Goal: Entertainment & Leisure: Consume media (video, audio)

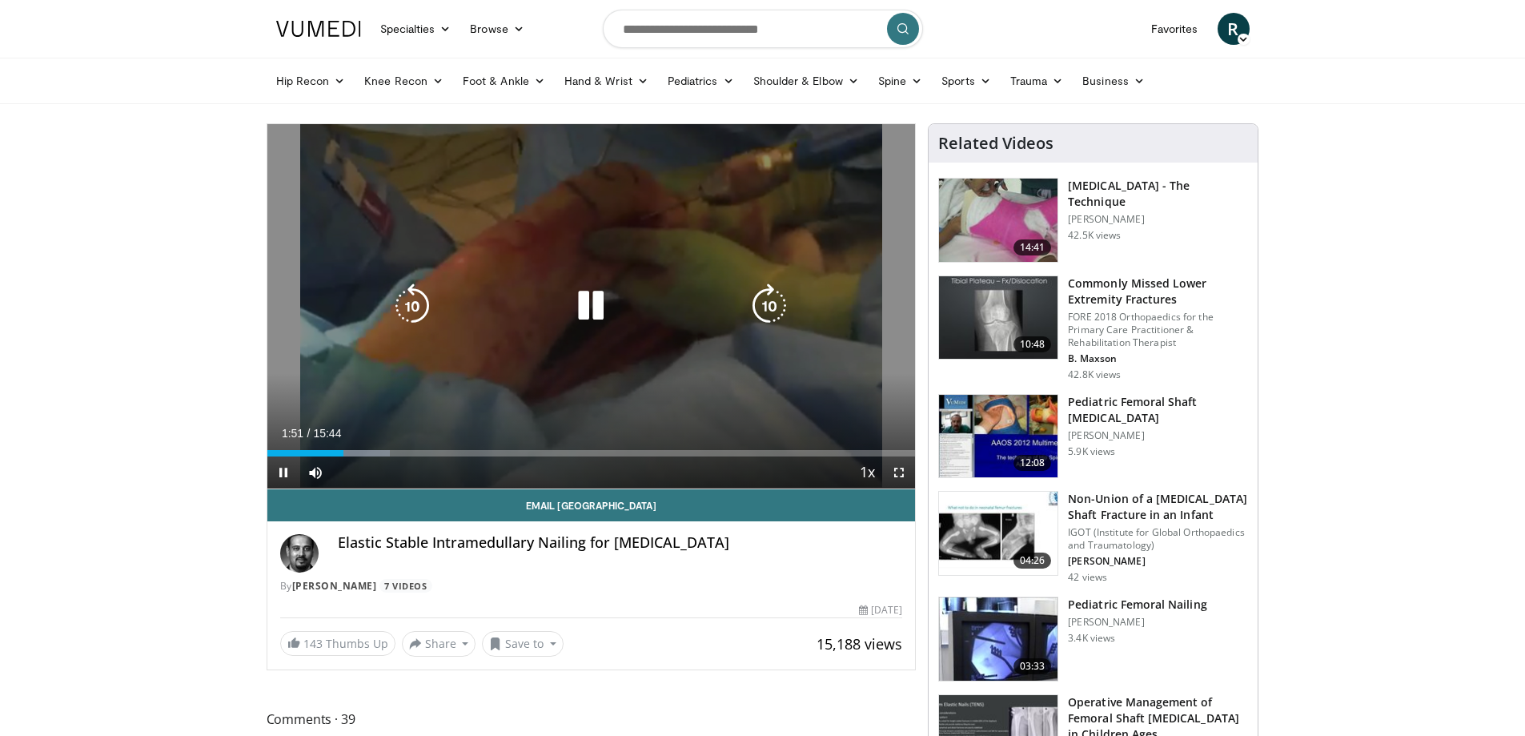
click at [600, 312] on icon "Video Player" at bounding box center [590, 305] width 45 height 45
click at [613, 267] on div "10 seconds Tap to unmute" at bounding box center [591, 306] width 648 height 364
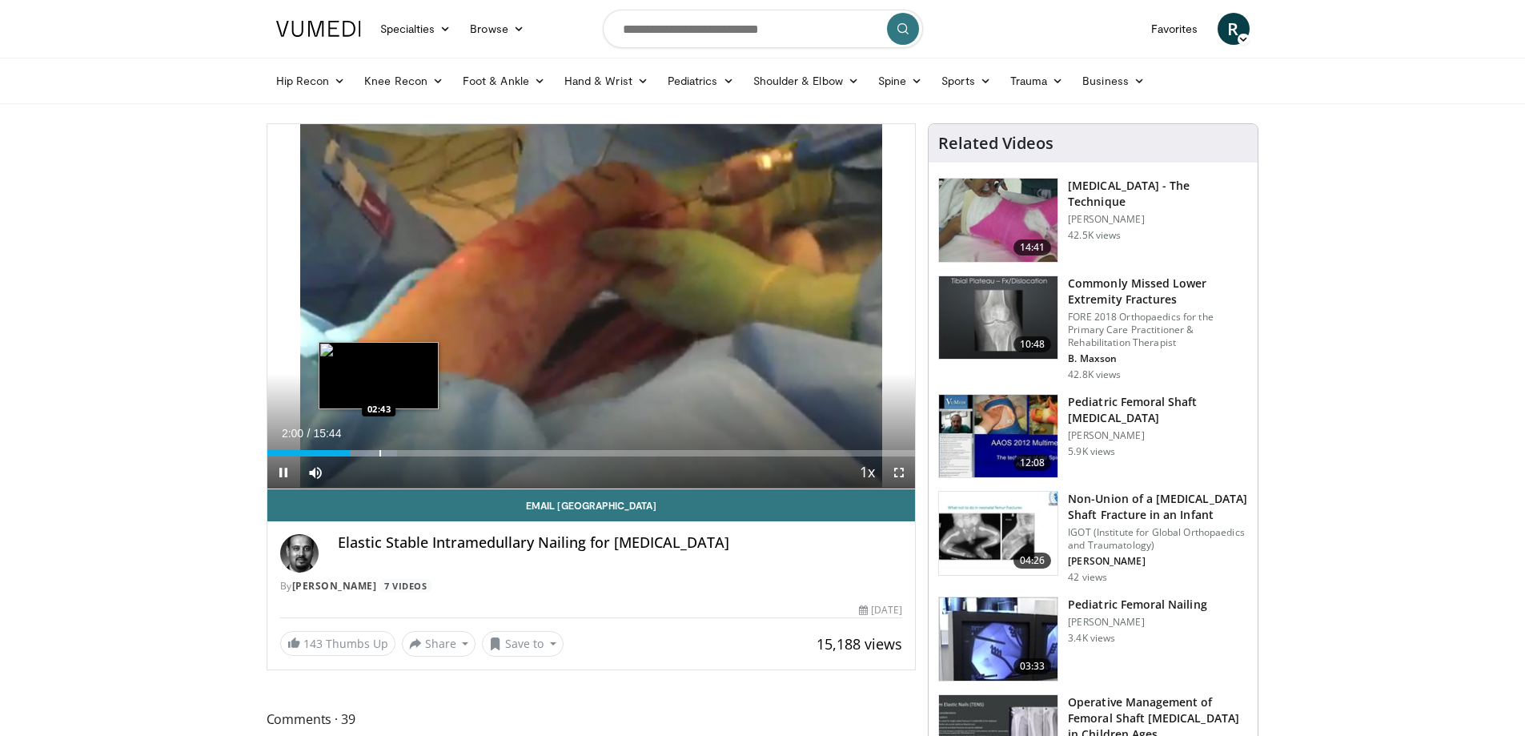
click at [379, 450] on div "Progress Bar" at bounding box center [380, 453] width 2 height 6
click at [389, 453] on div "Progress Bar" at bounding box center [388, 453] width 2 height 6
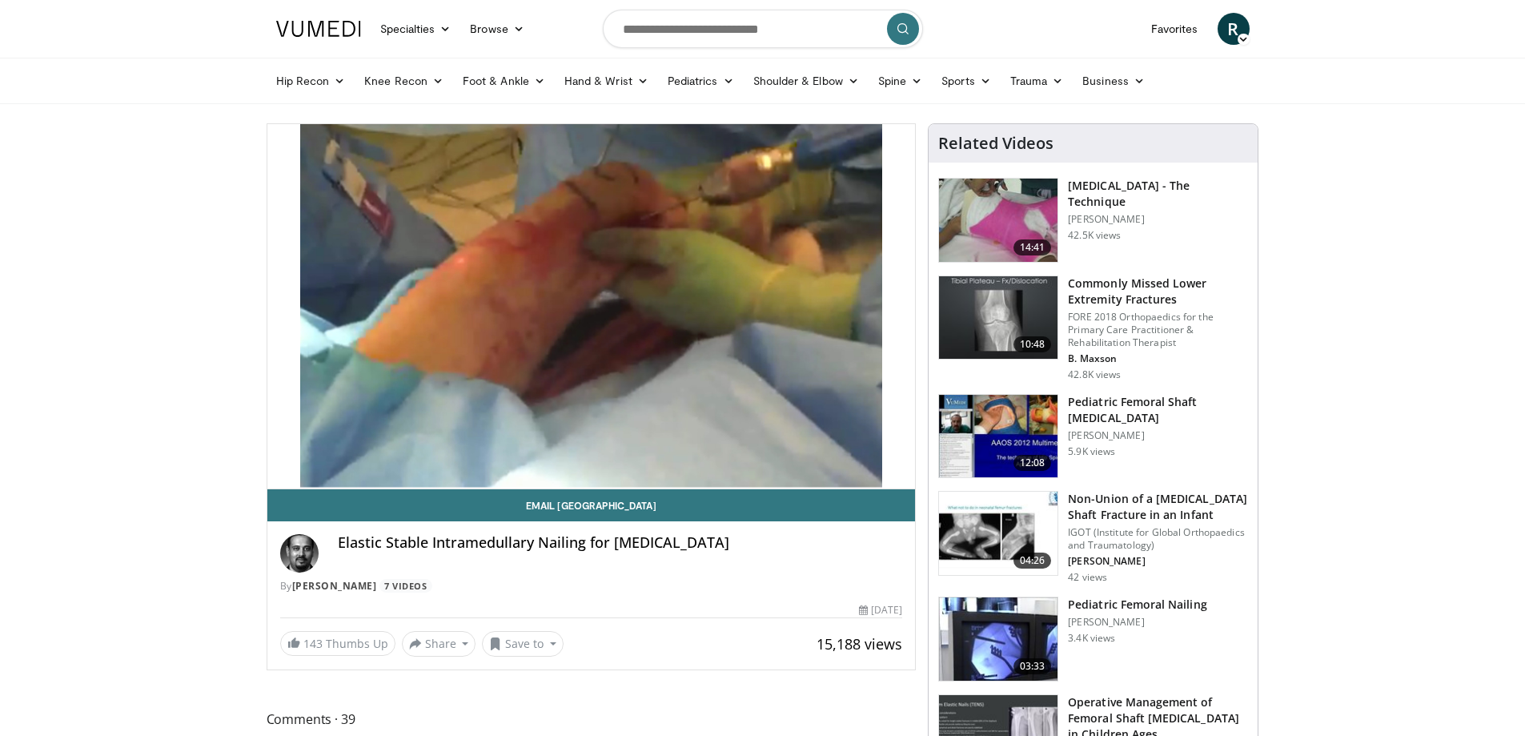
click at [409, 456] on div "10 seconds Tap to unmute" at bounding box center [591, 306] width 648 height 364
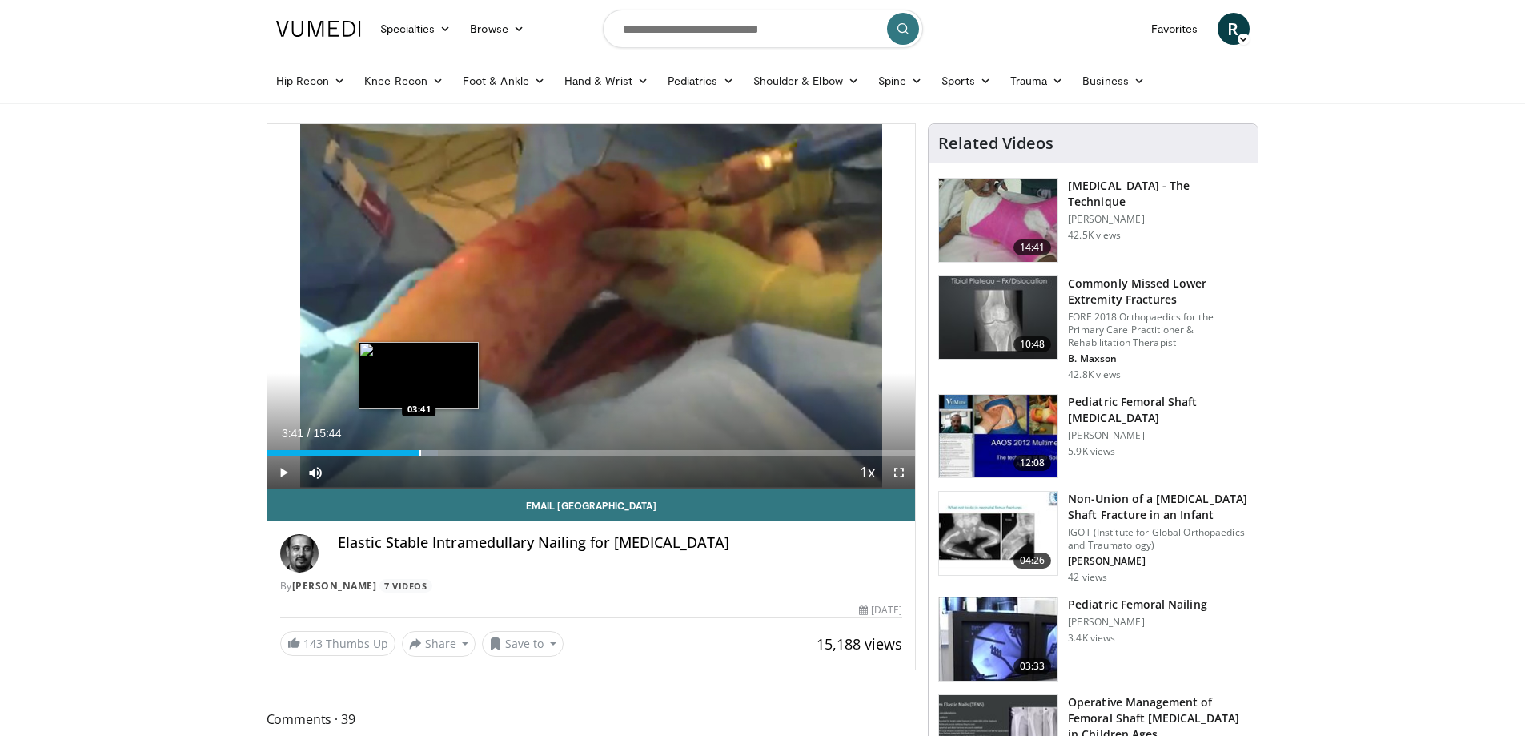
click at [419, 447] on div "Loaded : 26.41% 03:41 03:41" at bounding box center [591, 448] width 648 height 15
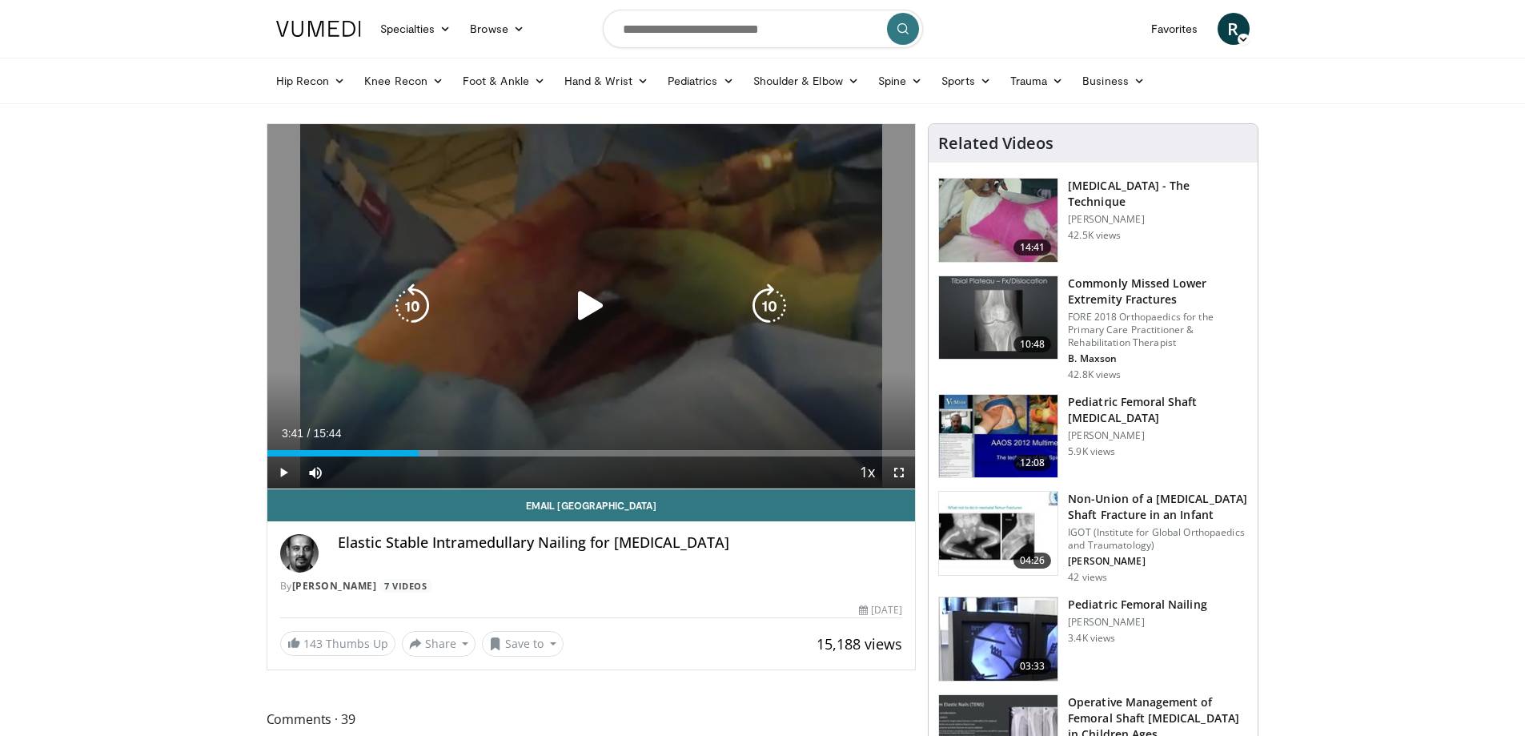
click at [580, 361] on div "10 seconds Tap to unmute" at bounding box center [591, 306] width 648 height 364
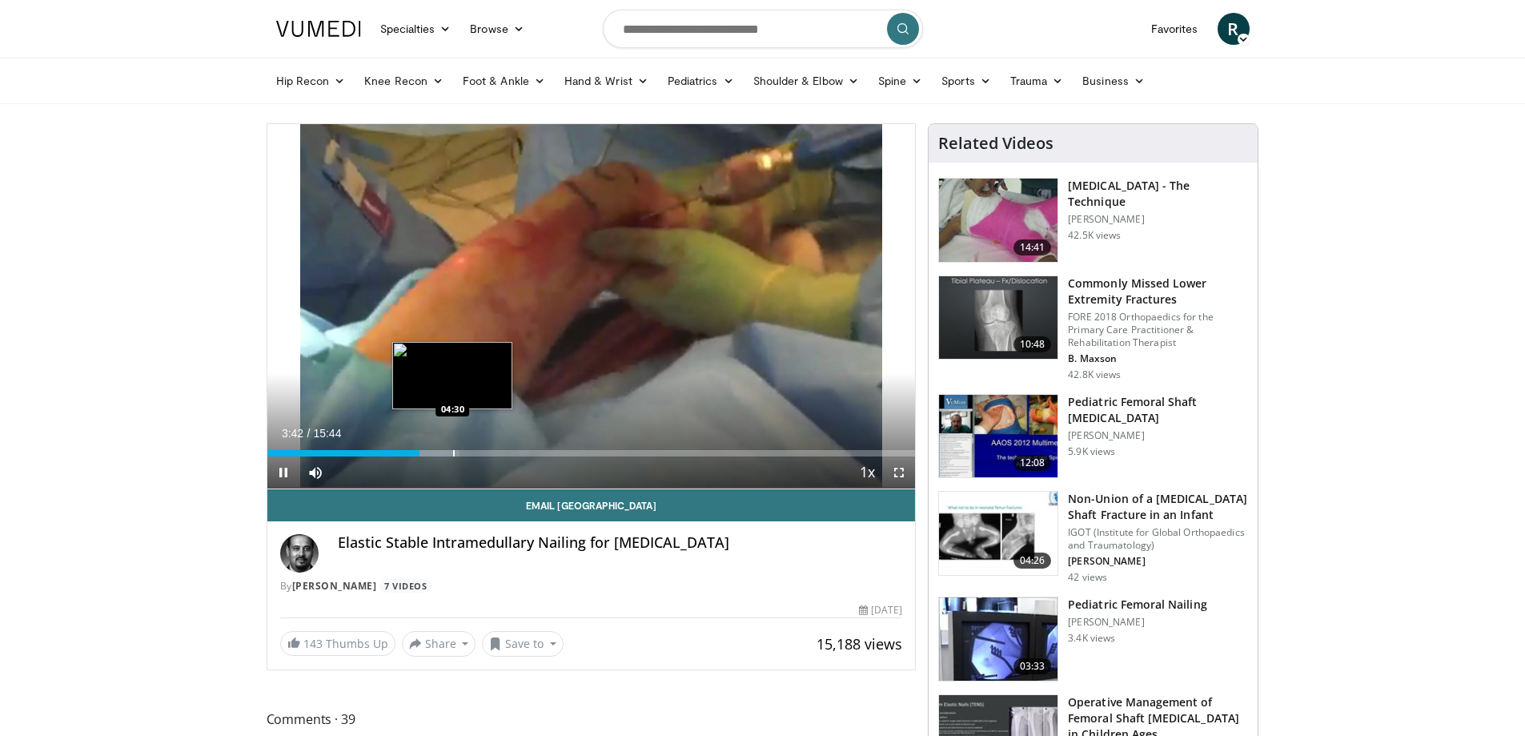
click at [453, 454] on div "Progress Bar" at bounding box center [454, 453] width 2 height 6
click at [472, 453] on div "Progress Bar" at bounding box center [473, 453] width 2 height 6
click at [485, 451] on div "Progress Bar" at bounding box center [486, 453] width 2 height 6
click at [512, 453] on div "Progress Bar" at bounding box center [513, 453] width 2 height 6
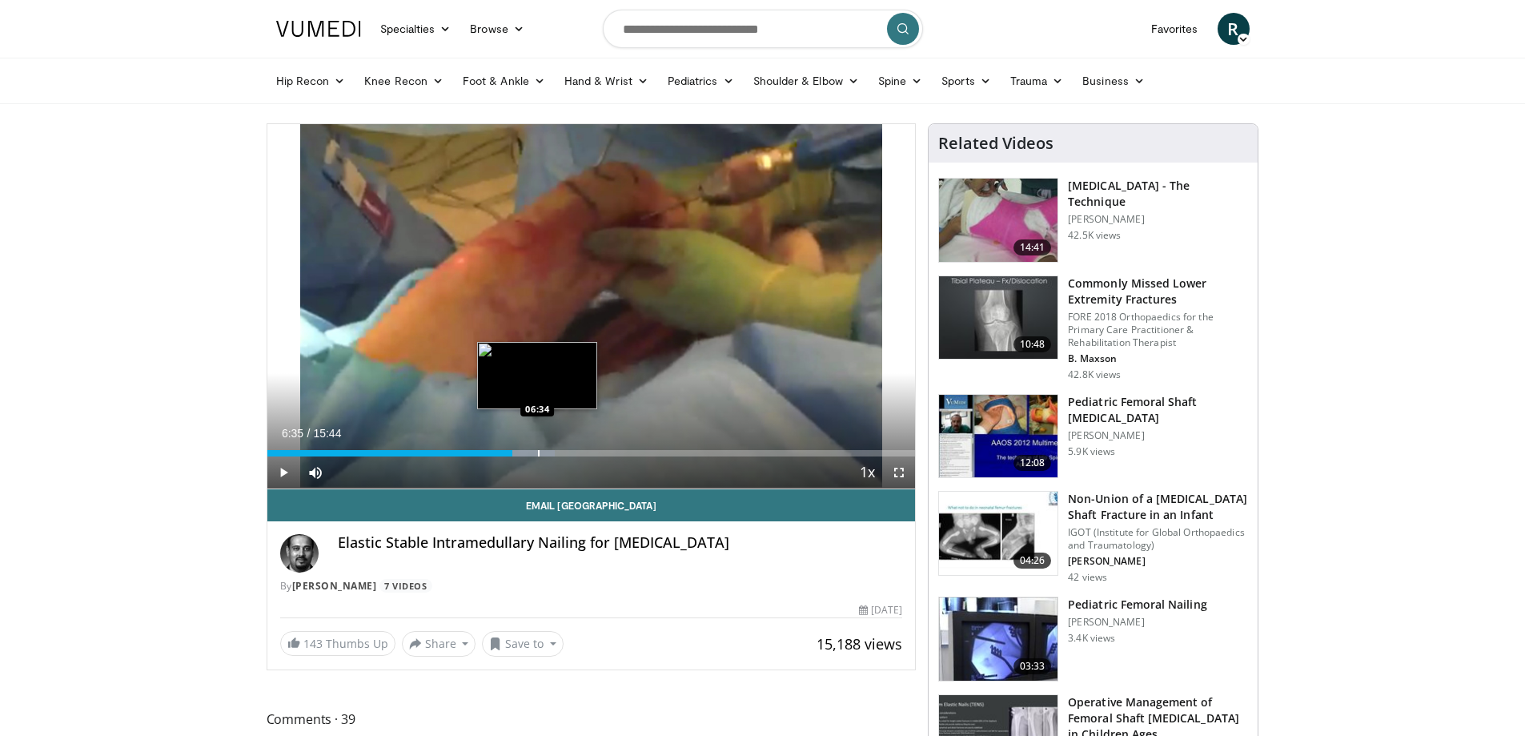
click at [538, 455] on div "Progress Bar" at bounding box center [539, 453] width 2 height 6
click at [561, 451] on div "Progress Bar" at bounding box center [550, 453] width 64 height 6
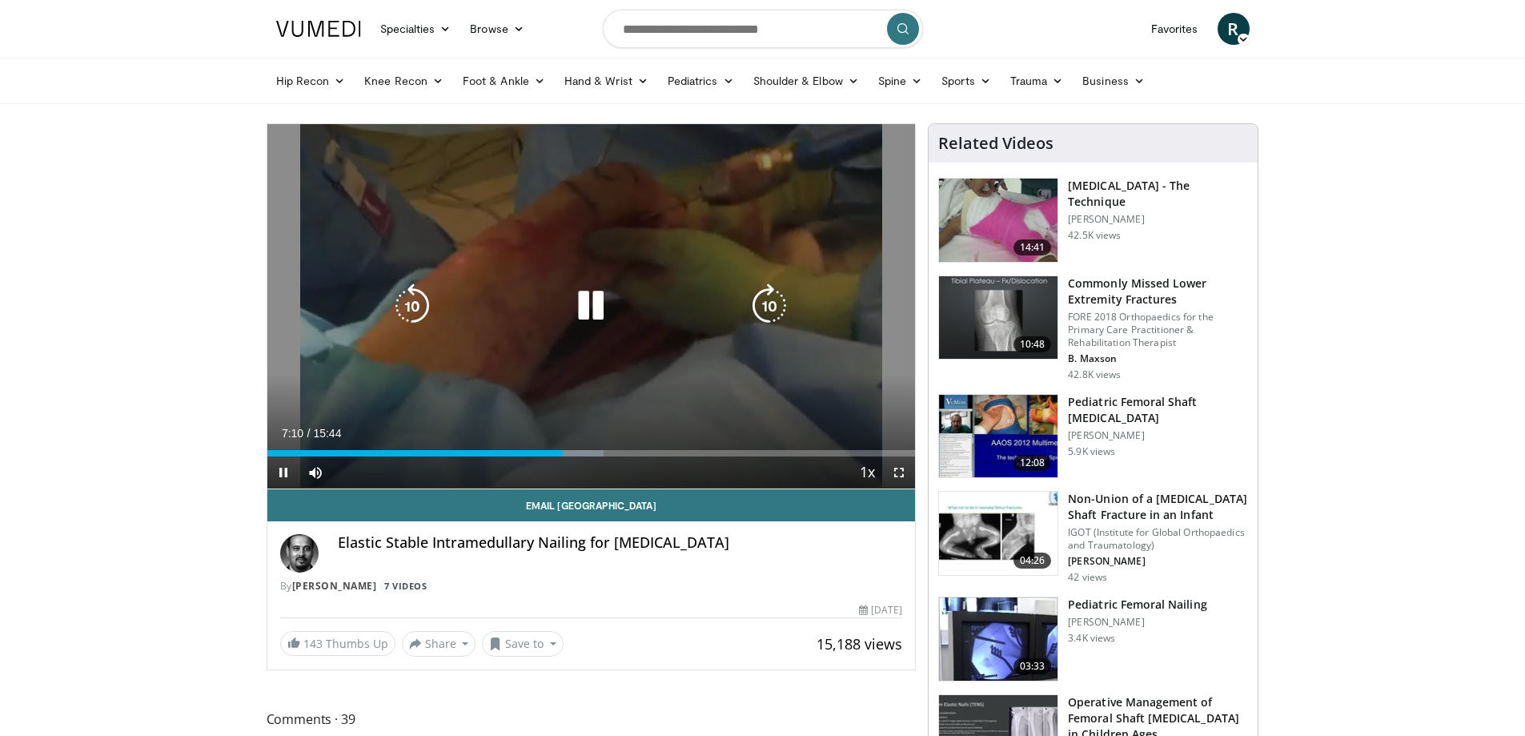
click at [0, 0] on div "Progress Bar" at bounding box center [0, 0] width 0 height 0
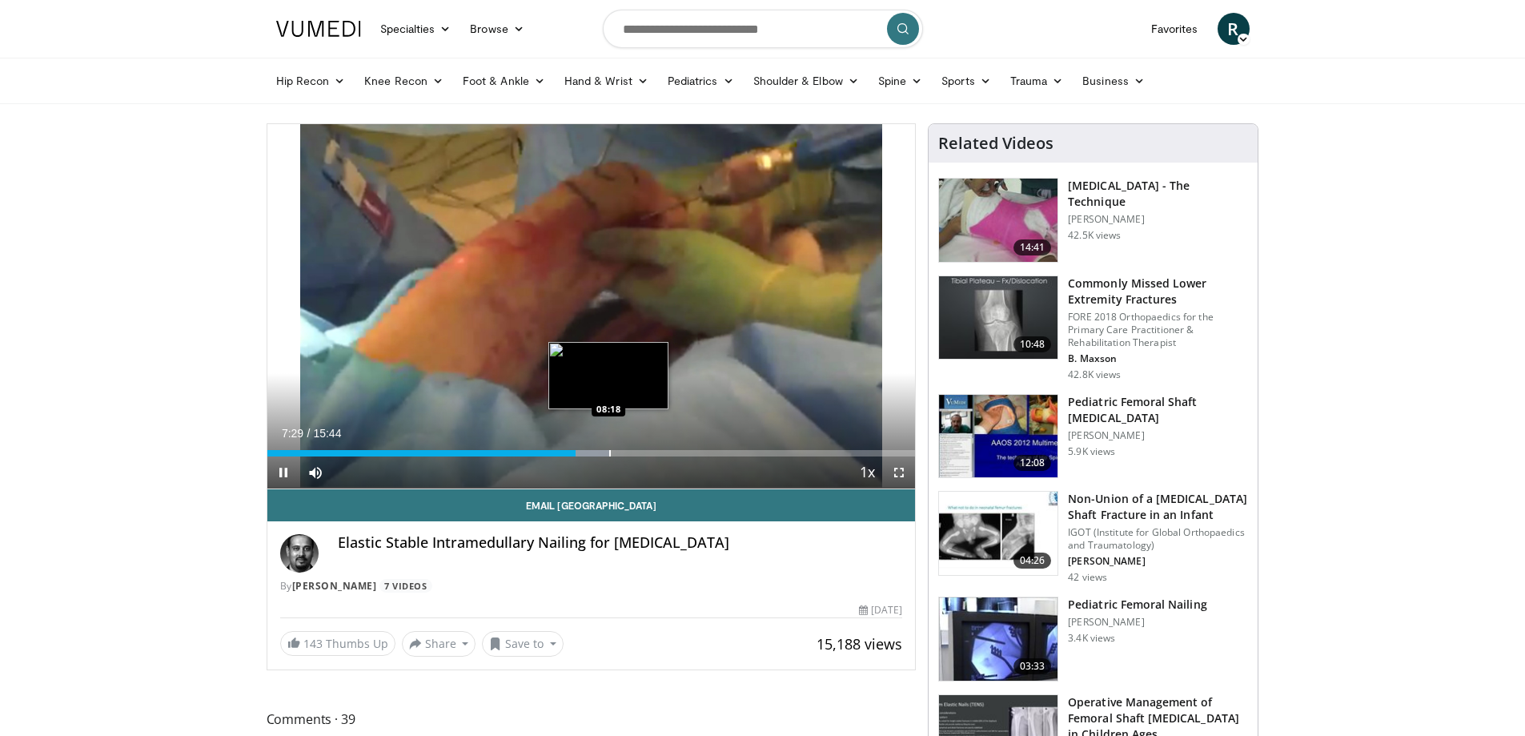
click at [609, 453] on div "Progress Bar" at bounding box center [610, 453] width 2 height 6
click at [628, 455] on div "Progress Bar" at bounding box center [619, 453] width 62 height 6
click at [669, 452] on div "Progress Bar" at bounding box center [669, 453] width 2 height 6
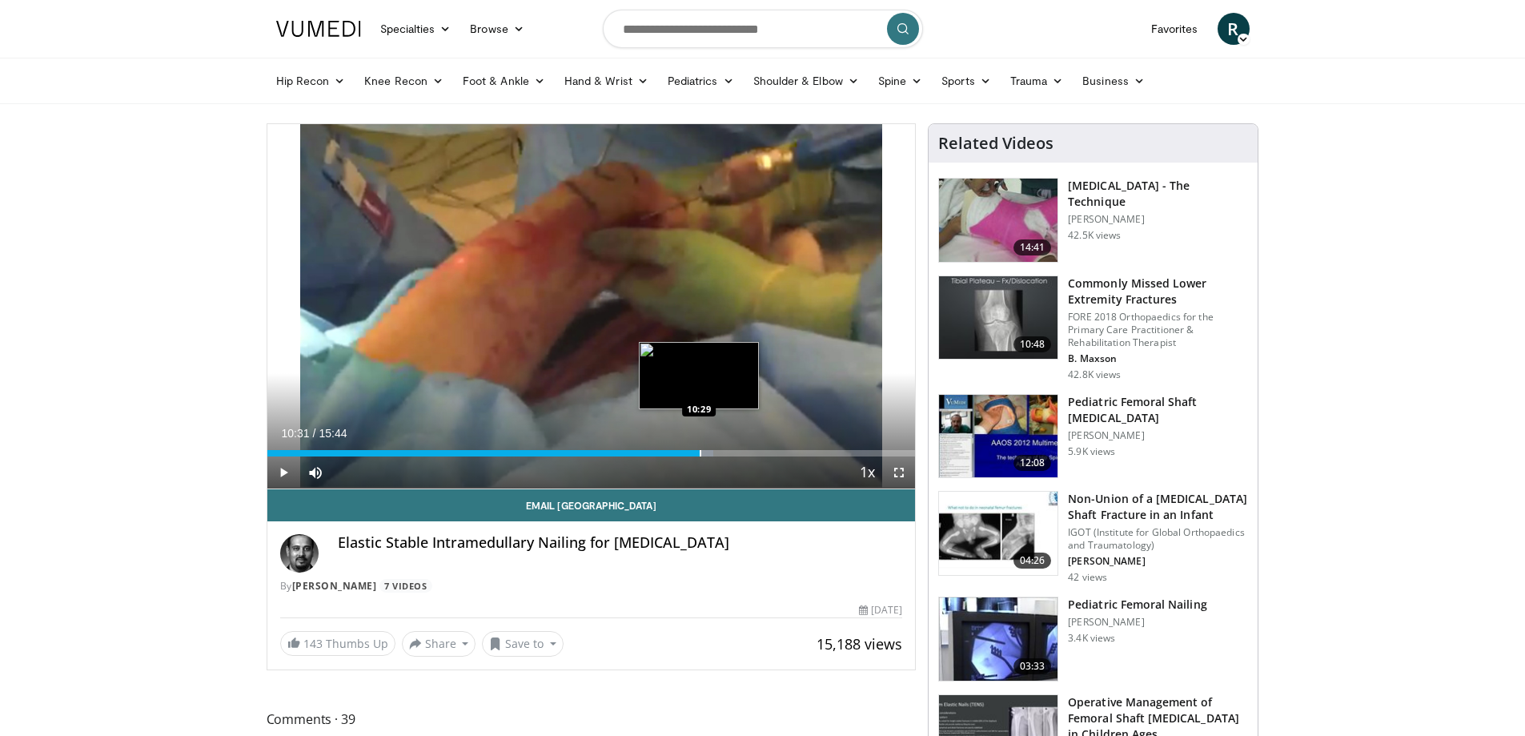
click at [700, 450] on div "Progress Bar" at bounding box center [701, 453] width 2 height 6
click at [735, 454] on div "Progress Bar" at bounding box center [735, 453] width 2 height 6
click at [763, 454] on div "Progress Bar" at bounding box center [762, 453] width 2 height 6
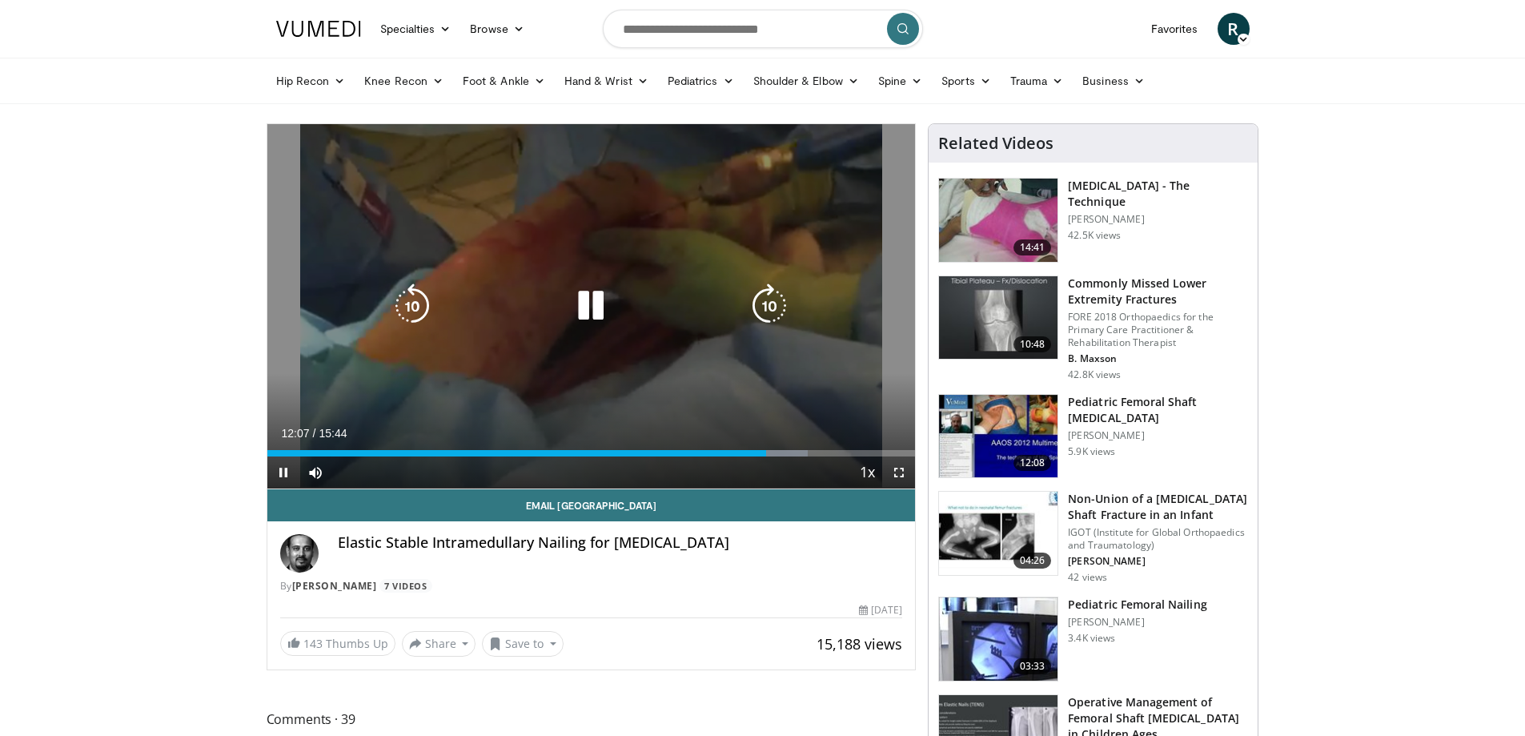
click at [736, 382] on div "10 seconds Tap to unmute" at bounding box center [591, 306] width 648 height 364
